Goal: Task Accomplishment & Management: Manage account settings

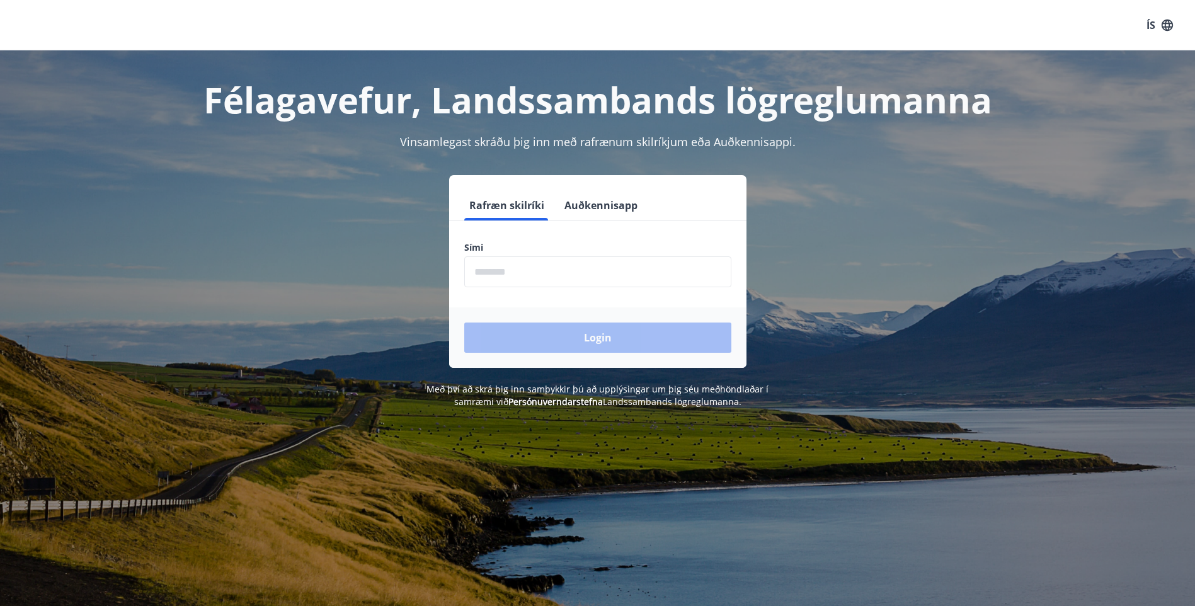
click at [578, 279] on input "phone" at bounding box center [597, 271] width 267 height 31
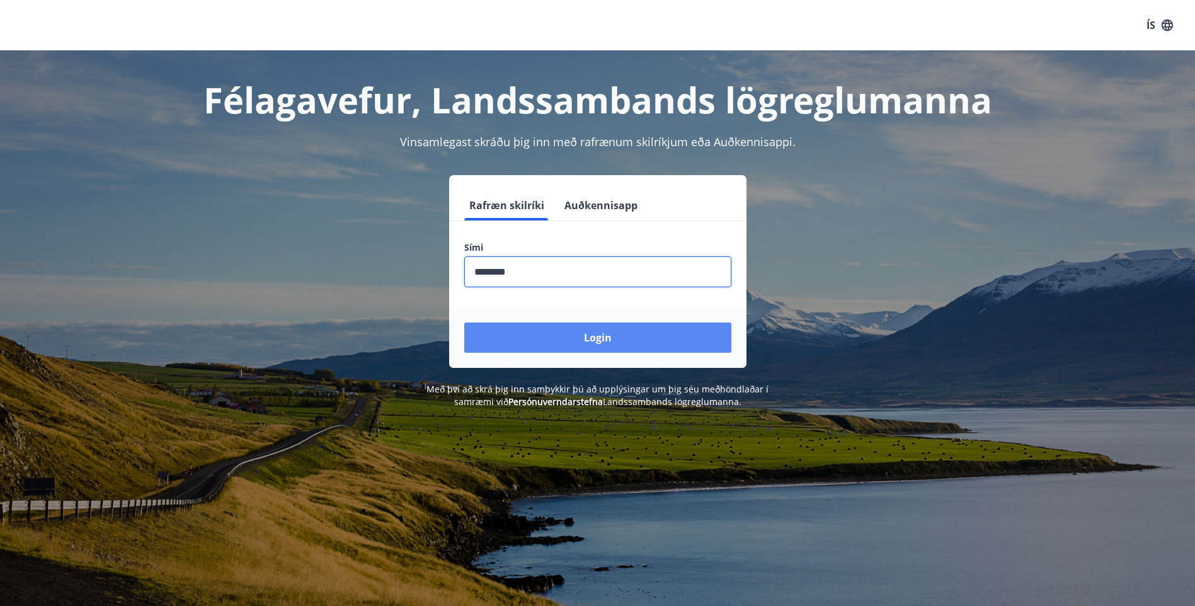
type input "********"
click at [601, 343] on button "Login" at bounding box center [597, 338] width 267 height 30
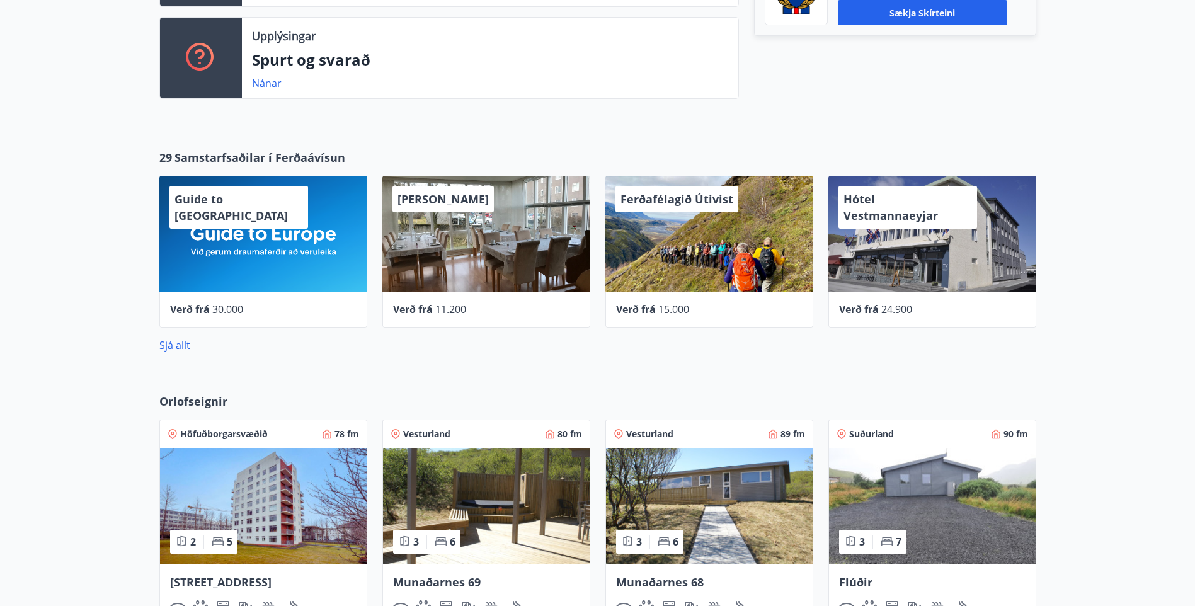
scroll to position [504, 0]
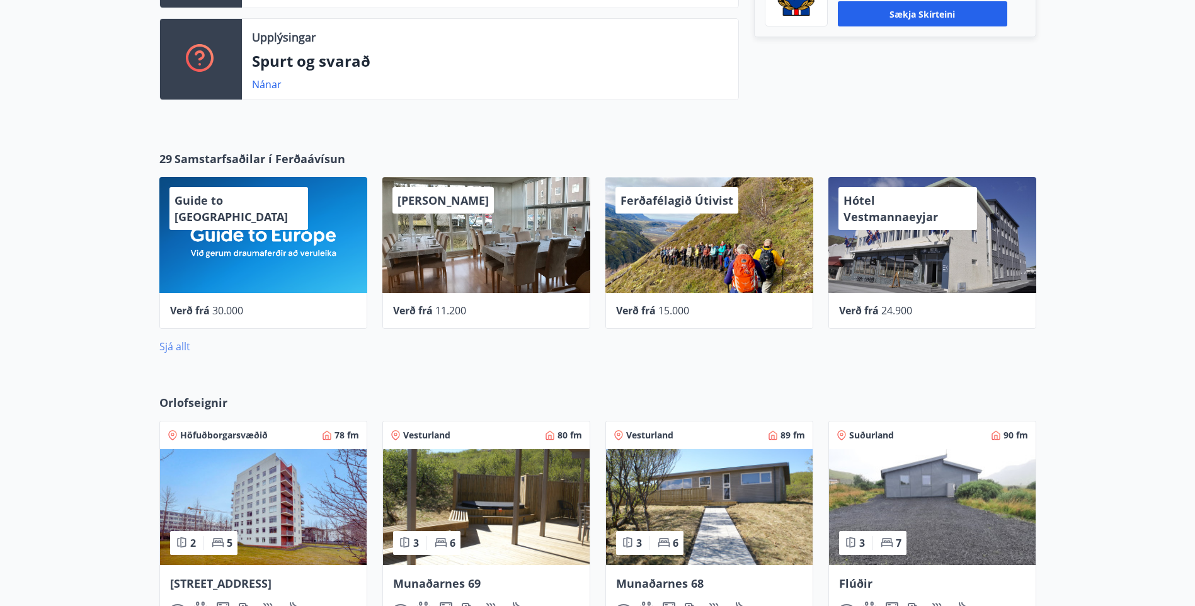
click at [177, 345] on link "Sjá allt" at bounding box center [174, 347] width 31 height 14
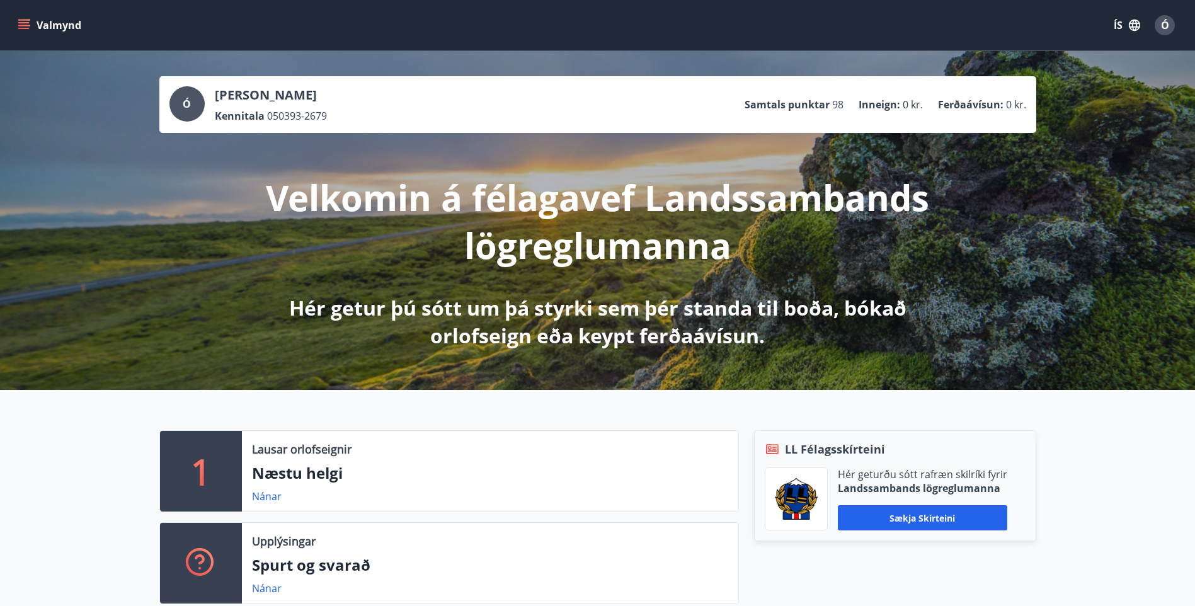
click at [23, 27] on icon "menu" at bounding box center [24, 25] width 13 height 13
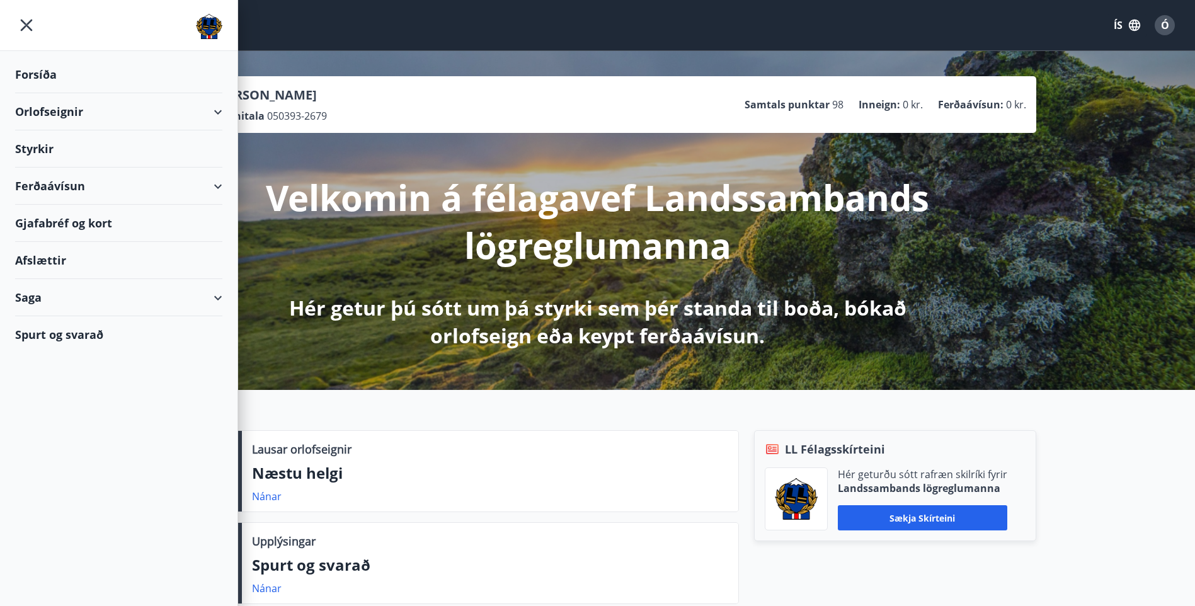
click at [70, 221] on div "Gjafabréf og kort" at bounding box center [118, 223] width 207 height 37
click at [67, 221] on div "Gjafabréf og kort" at bounding box center [118, 223] width 207 height 37
